Goal: Transaction & Acquisition: Purchase product/service

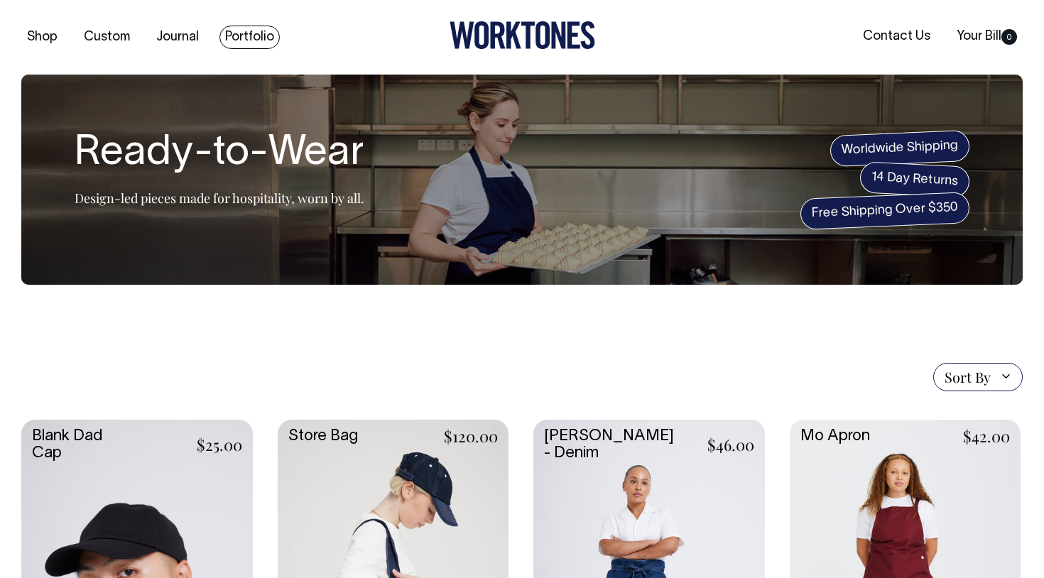
click at [246, 36] on link "Portfolio" at bounding box center [249, 37] width 60 height 23
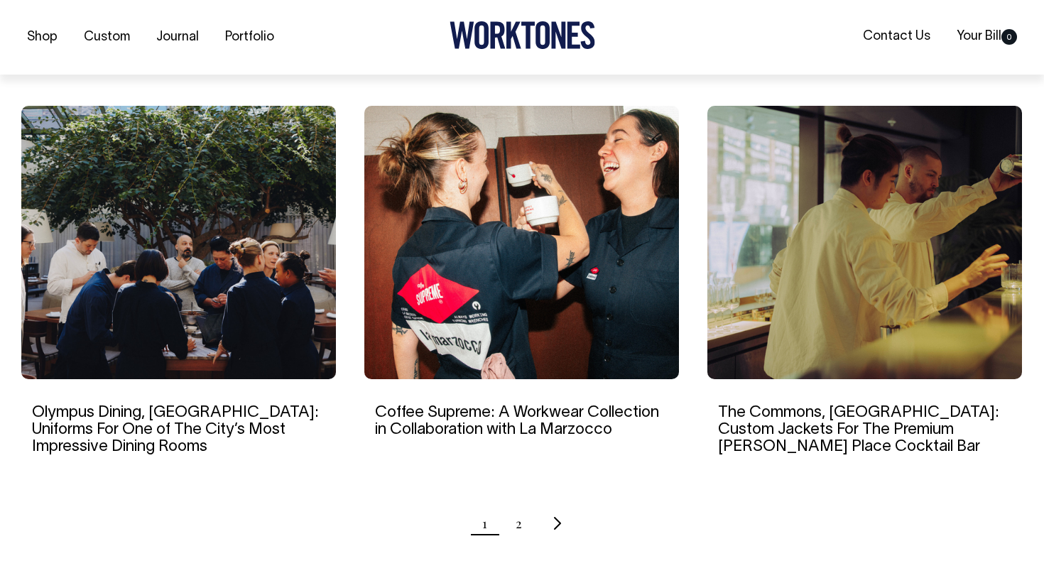
scroll to position [1309, 0]
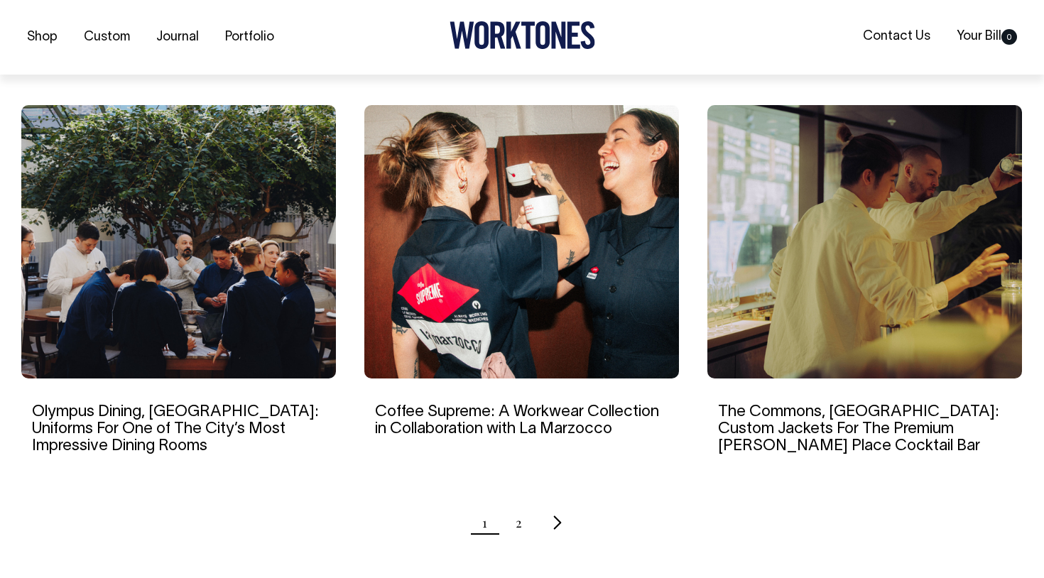
click at [557, 516] on icon "Next page" at bounding box center [558, 522] width 8 height 13
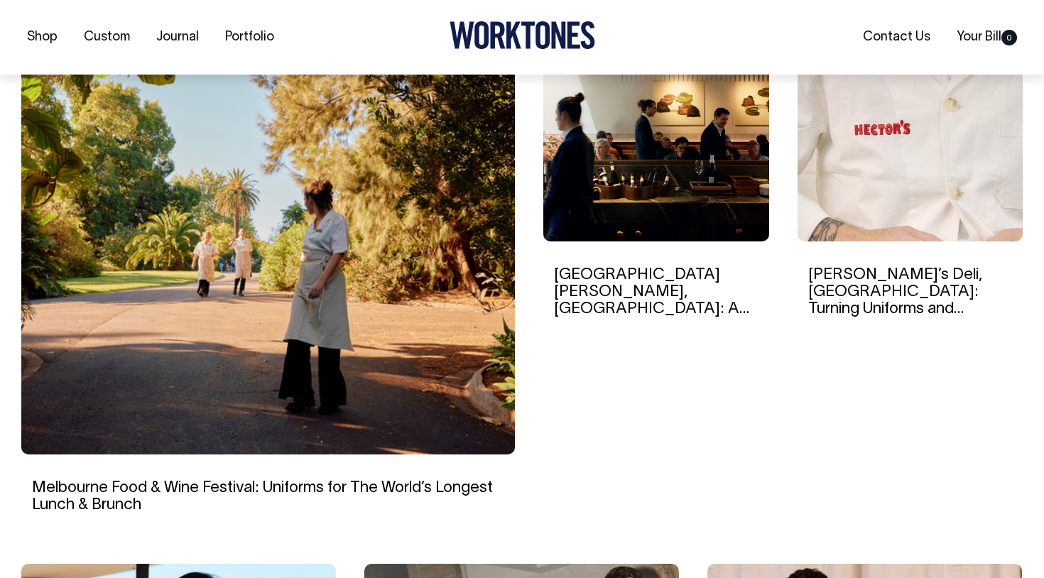
scroll to position [450, 0]
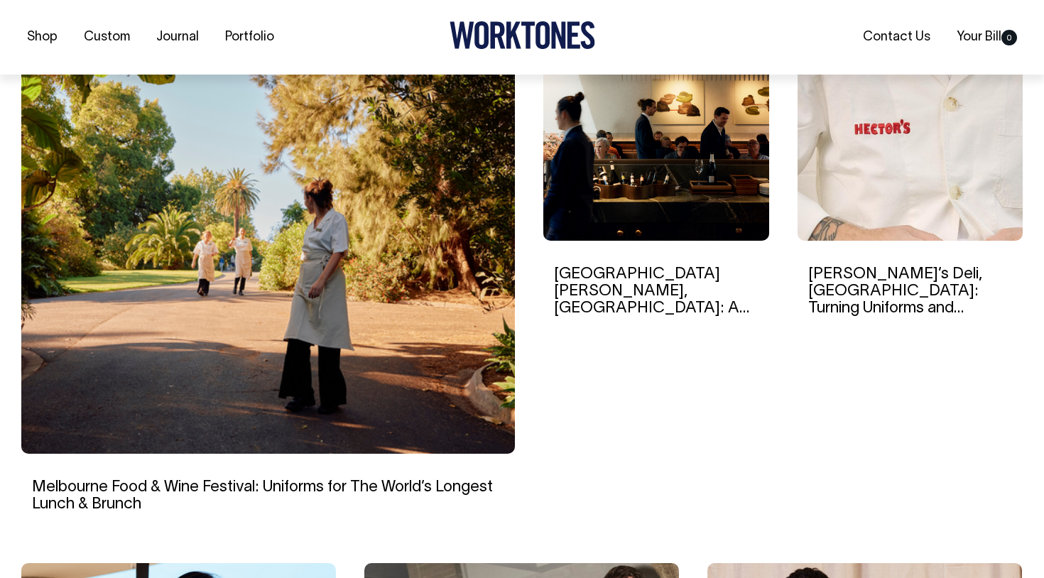
click at [587, 175] on img at bounding box center [656, 145] width 226 height 192
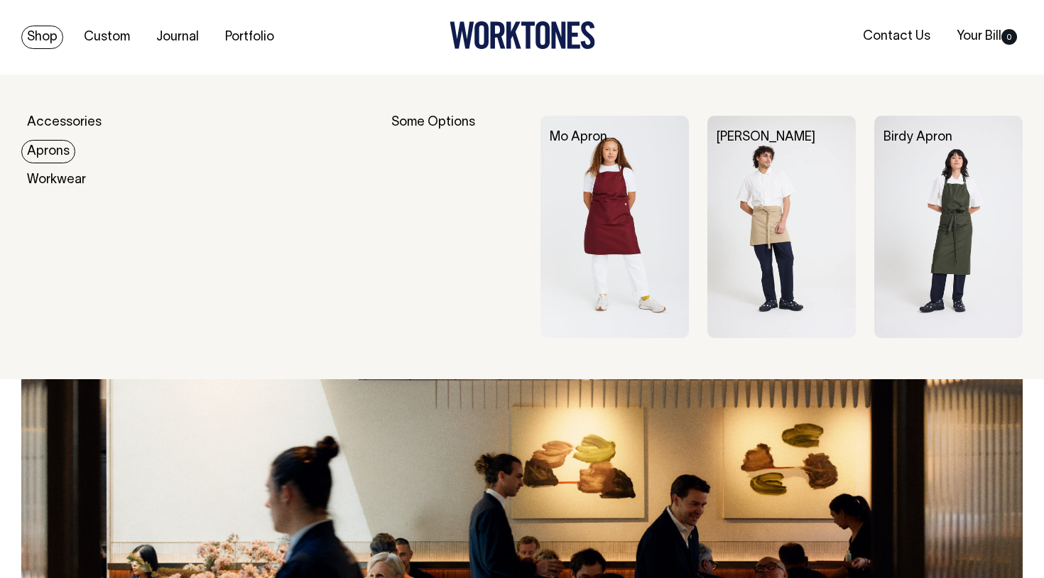
click at [765, 242] on img at bounding box center [781, 227] width 148 height 223
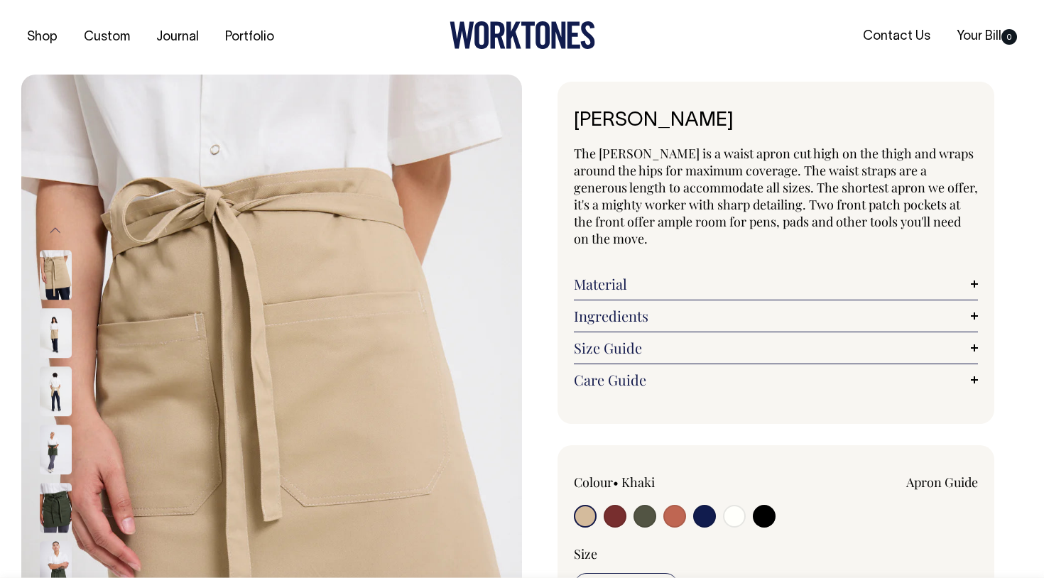
click at [58, 333] on img at bounding box center [56, 334] width 32 height 50
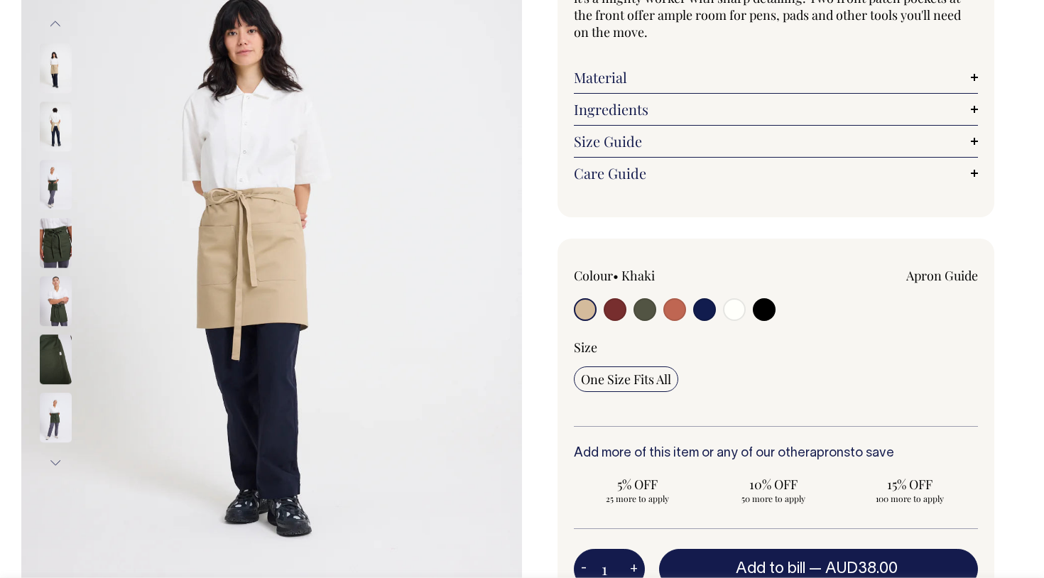
scroll to position [206, 0]
click at [54, 304] on img at bounding box center [56, 303] width 32 height 50
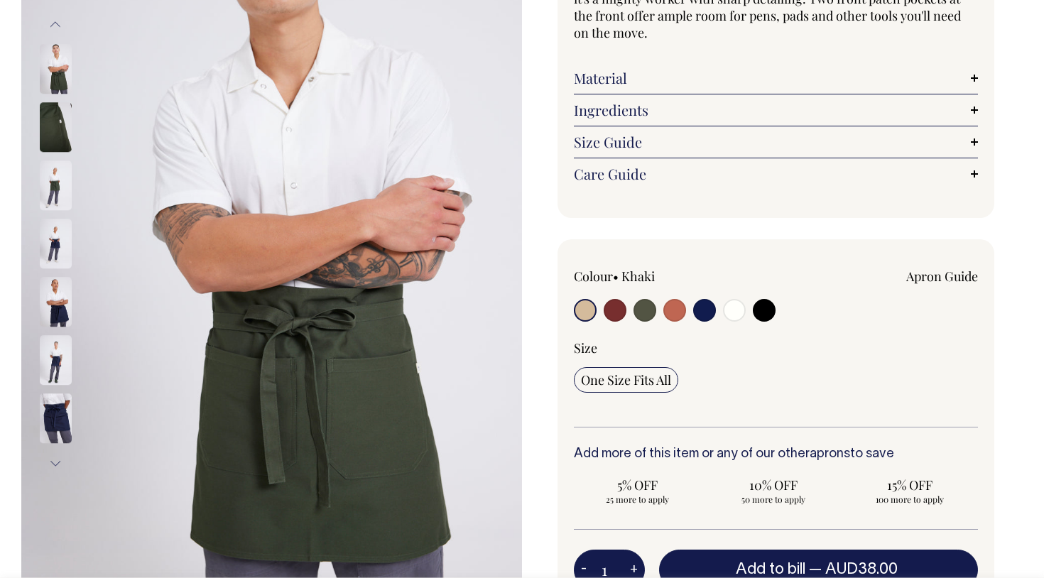
click at [59, 24] on button "Previous" at bounding box center [55, 25] width 21 height 32
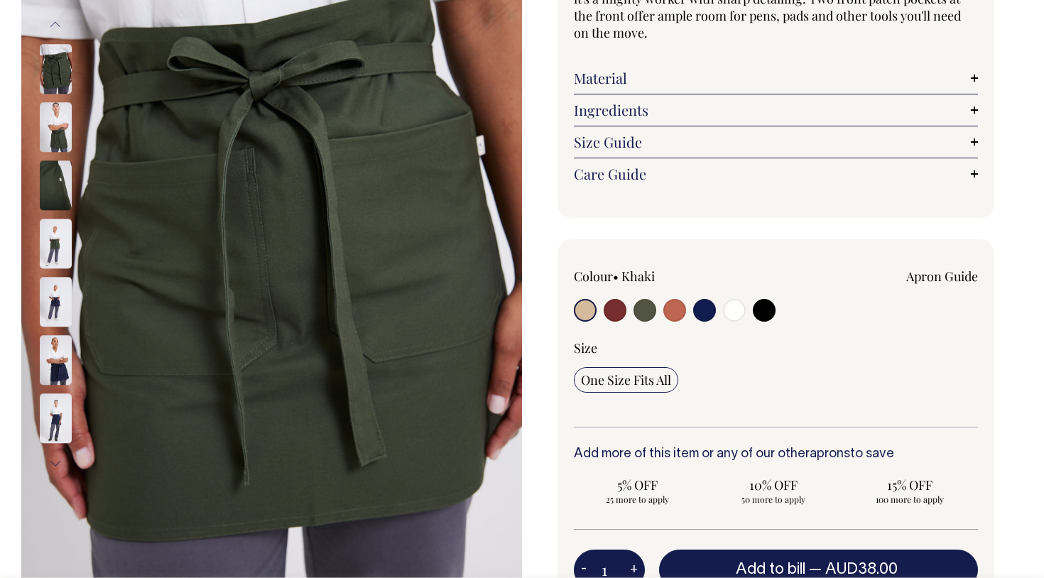
click at [59, 24] on button "Previous" at bounding box center [55, 25] width 21 height 32
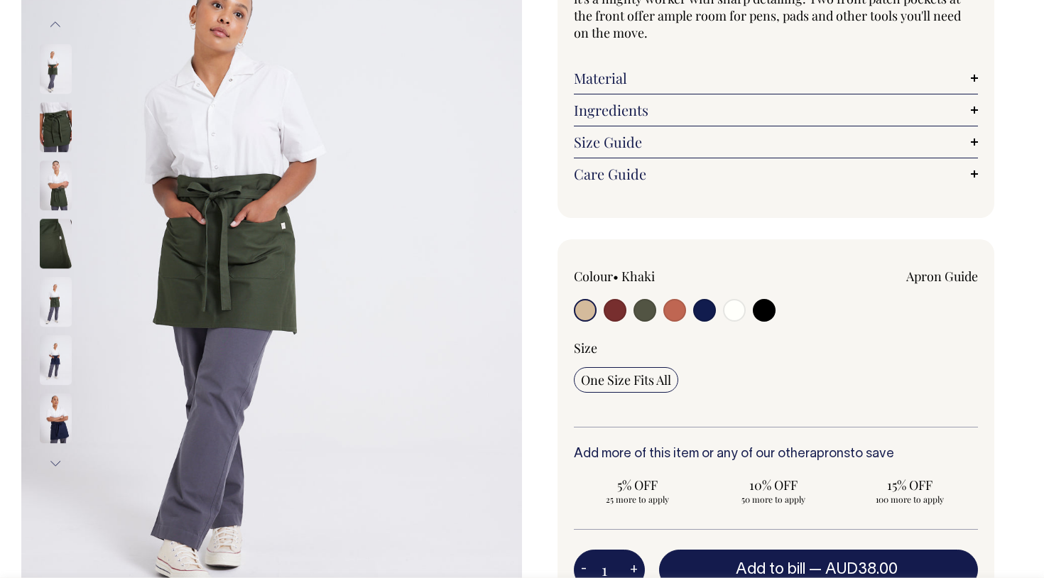
click at [59, 24] on button "Previous" at bounding box center [55, 25] width 21 height 32
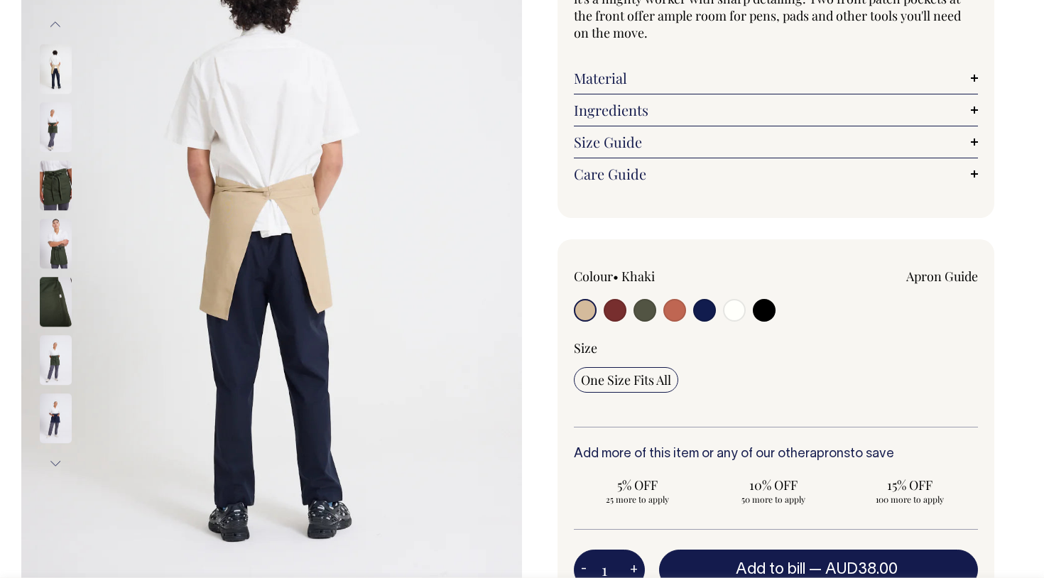
click at [59, 24] on button "Previous" at bounding box center [55, 25] width 21 height 32
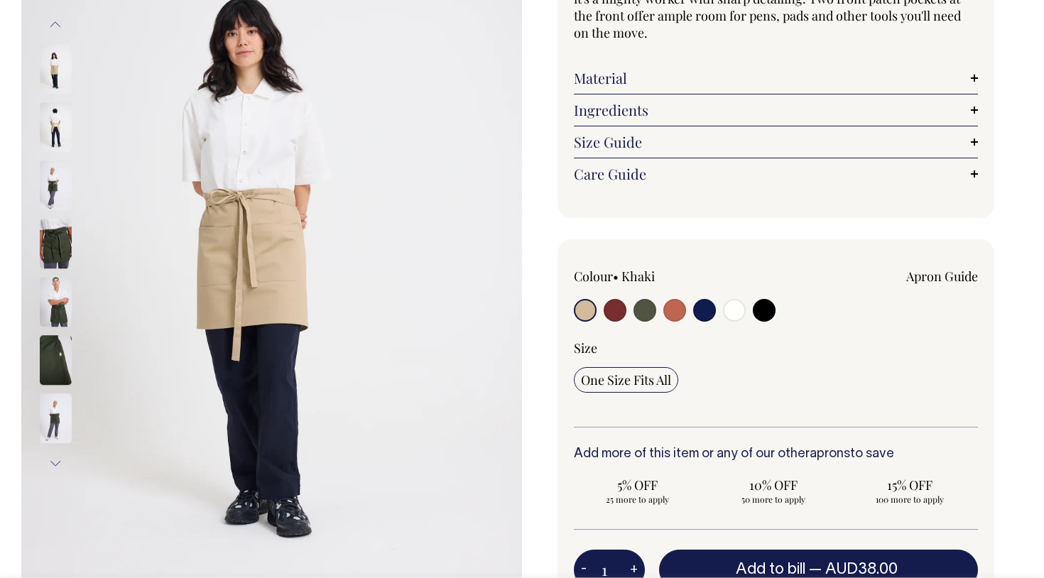
click at [59, 24] on button "Previous" at bounding box center [55, 25] width 21 height 32
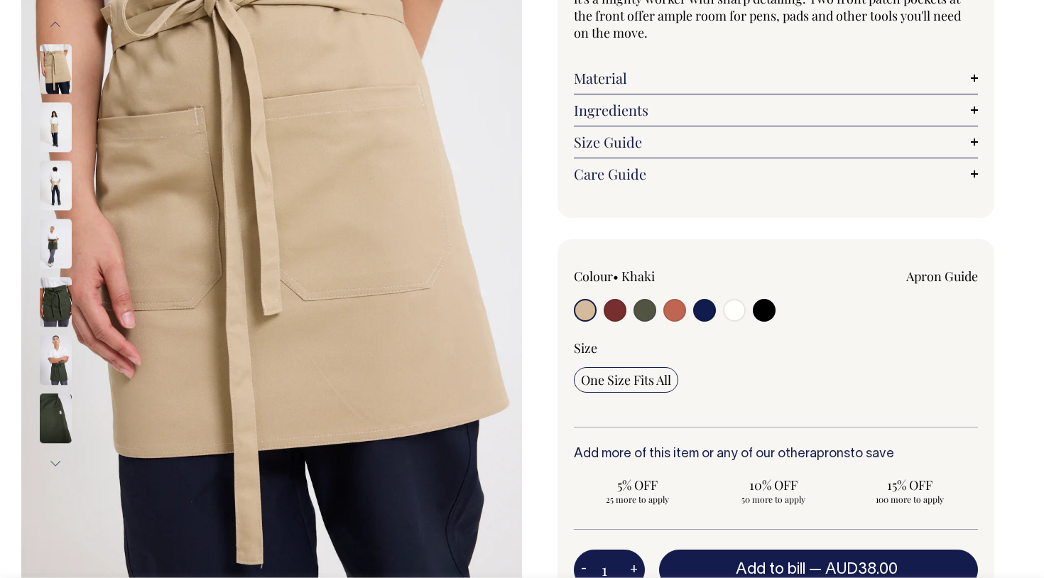
click at [60, 133] on img at bounding box center [56, 128] width 32 height 50
click at [61, 126] on img at bounding box center [56, 128] width 32 height 50
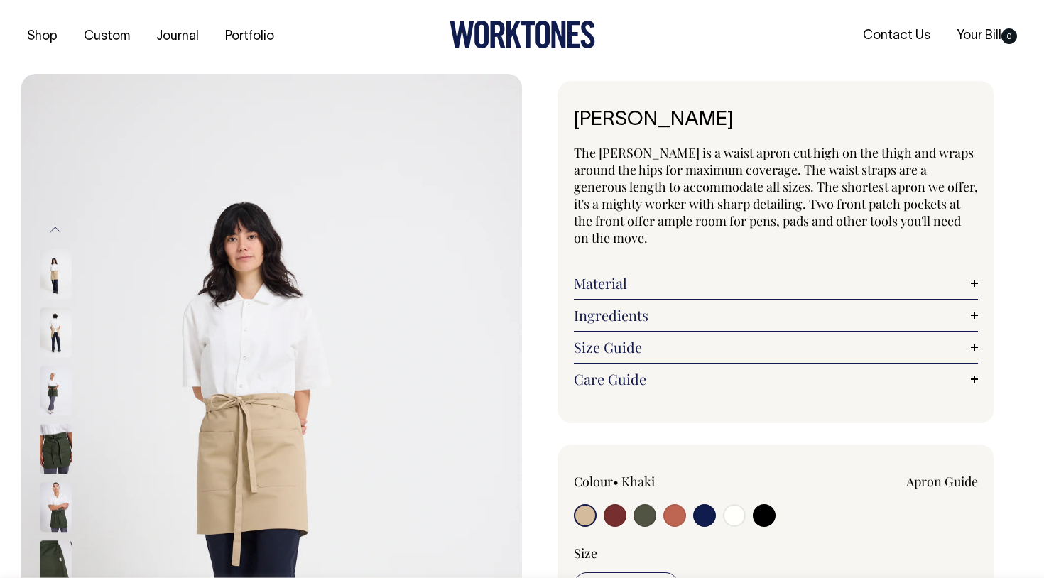
scroll to position [0, 0]
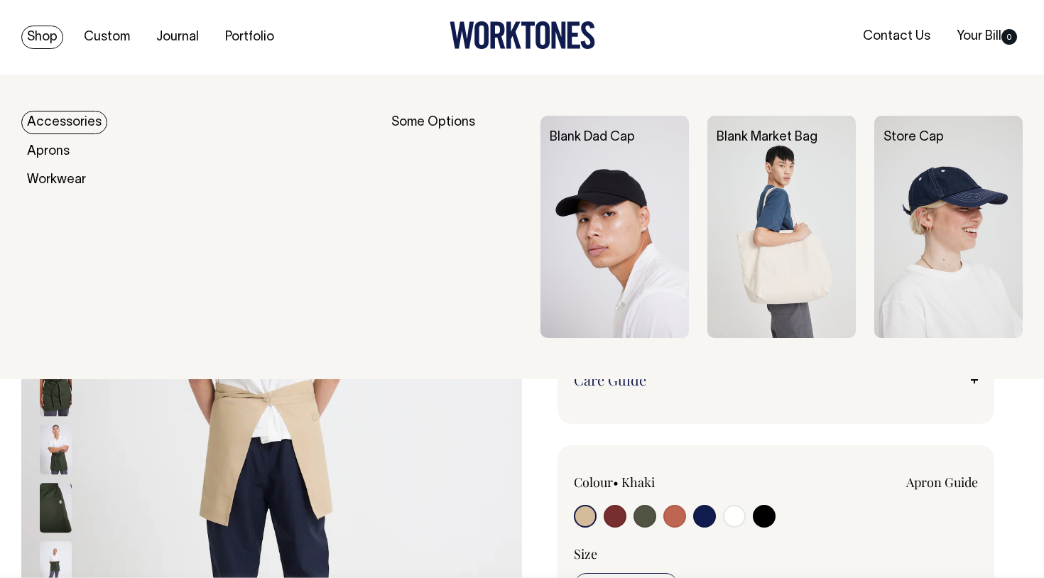
click at [43, 38] on link "Shop" at bounding box center [42, 37] width 42 height 23
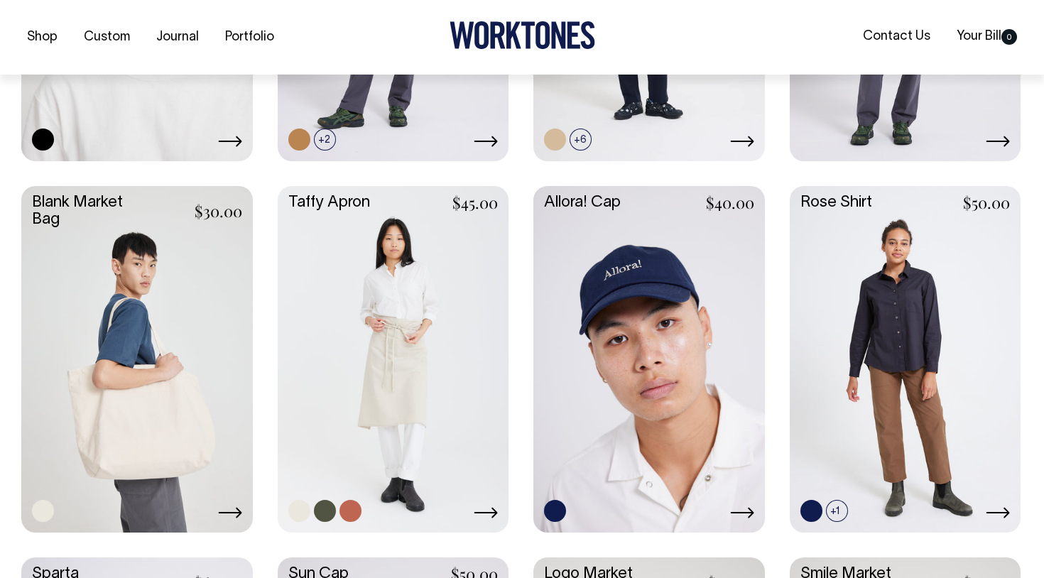
scroll to position [1721, 0]
click at [401, 373] on link at bounding box center [394, 357] width 232 height 344
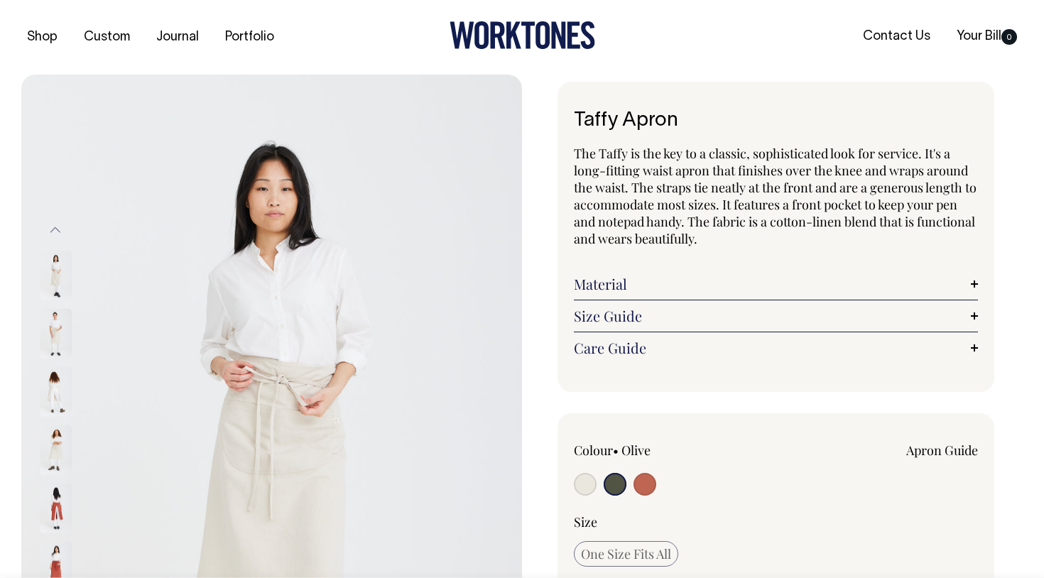
click at [646, 481] on input "radio" at bounding box center [645, 484] width 23 height 23
radio input "true"
select select "Rust"
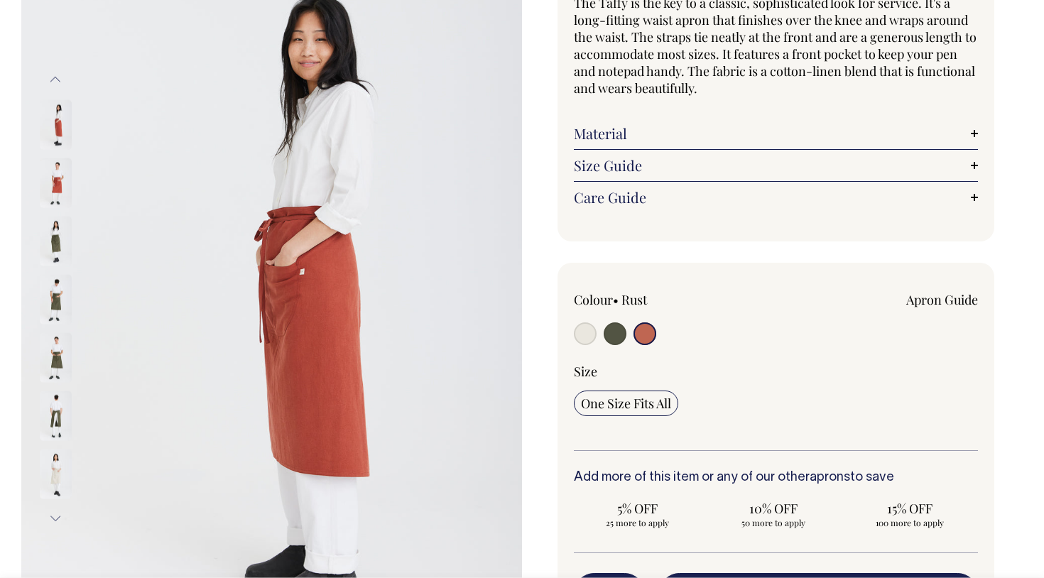
scroll to position [150, 0]
click at [53, 355] on img at bounding box center [56, 358] width 32 height 50
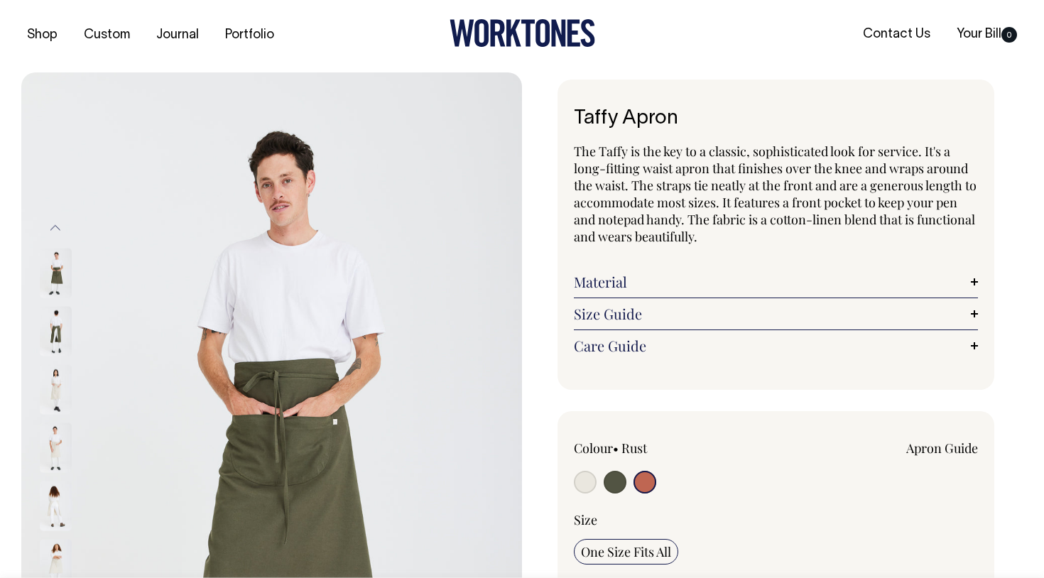
scroll to position [0, 0]
